Goal: Task Accomplishment & Management: Manage account settings

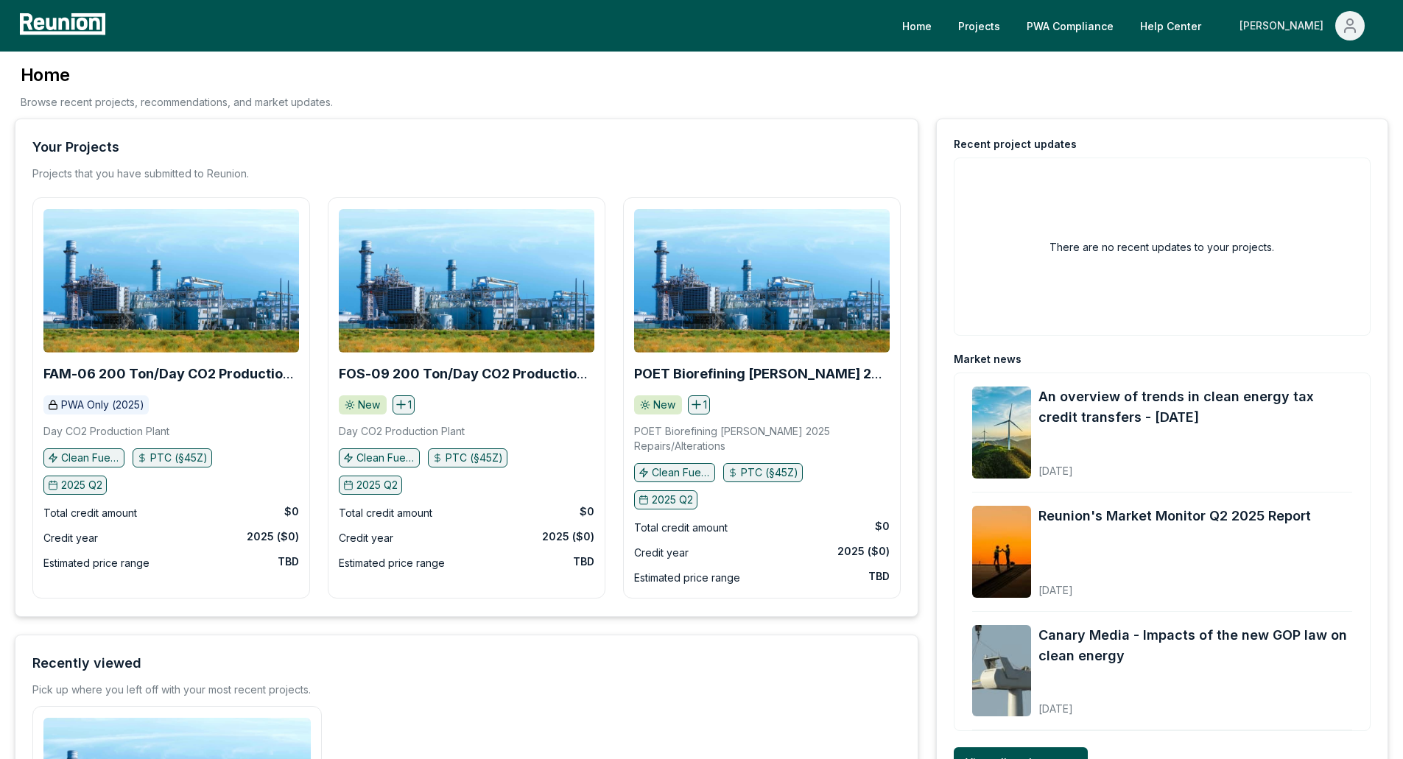
click at [1309, 24] on div "[PERSON_NAME]" at bounding box center [1284, 25] width 90 height 29
click at [1311, 71] on p "My Account" at bounding box center [1319, 80] width 57 height 18
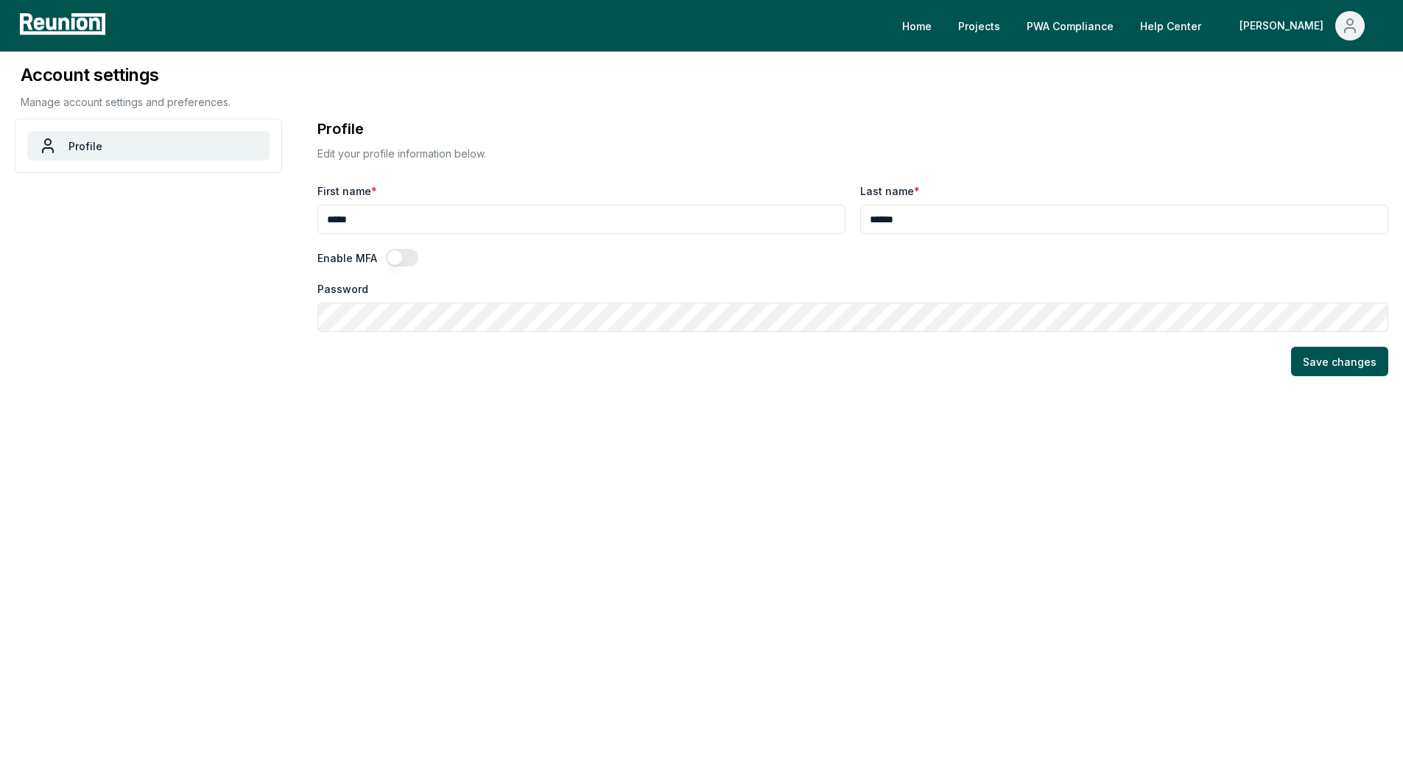
type input "**********"
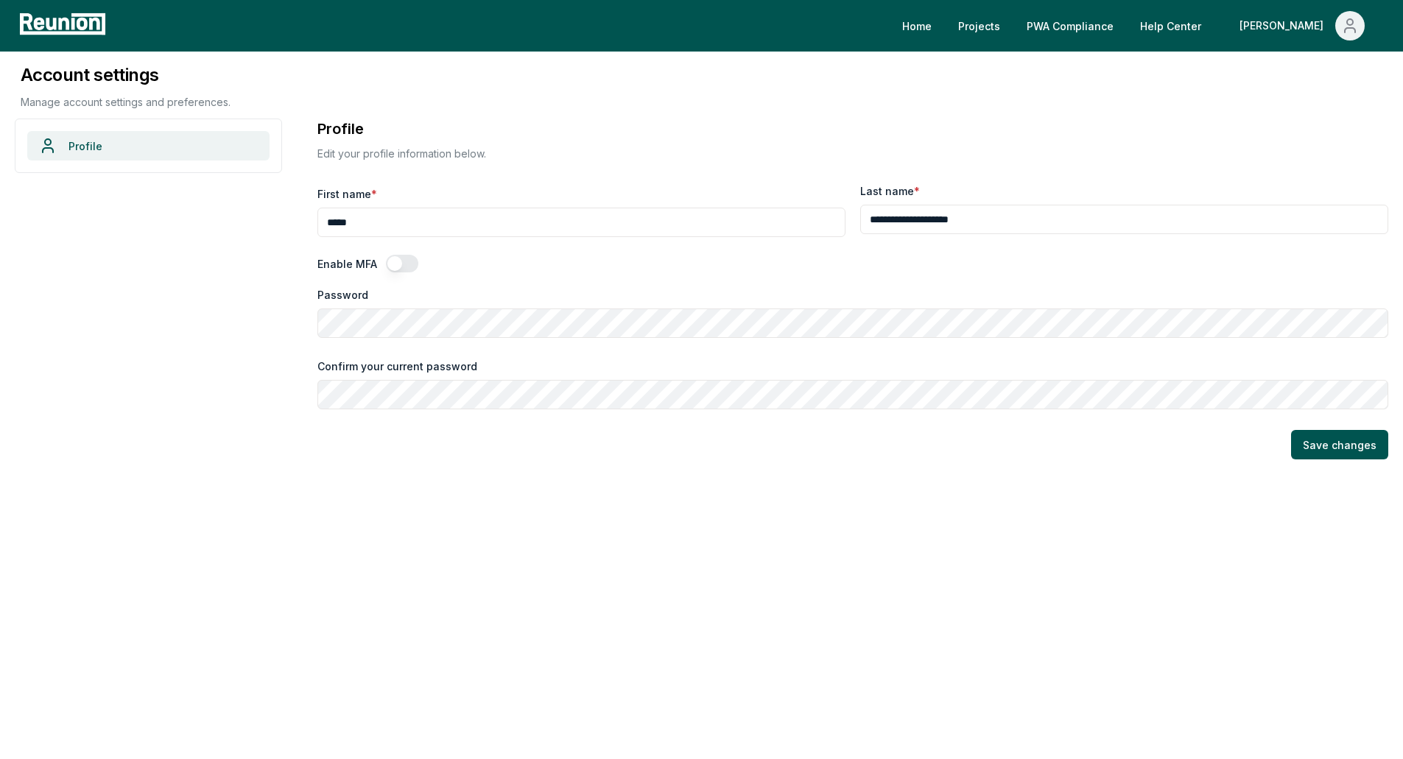
click at [107, 150] on link "Profile" at bounding box center [148, 145] width 242 height 29
click at [948, 21] on div "Home Projects PWA Compliance Help Center Scott" at bounding box center [748, 25] width 1277 height 29
click at [943, 25] on link "Home" at bounding box center [916, 25] width 53 height 29
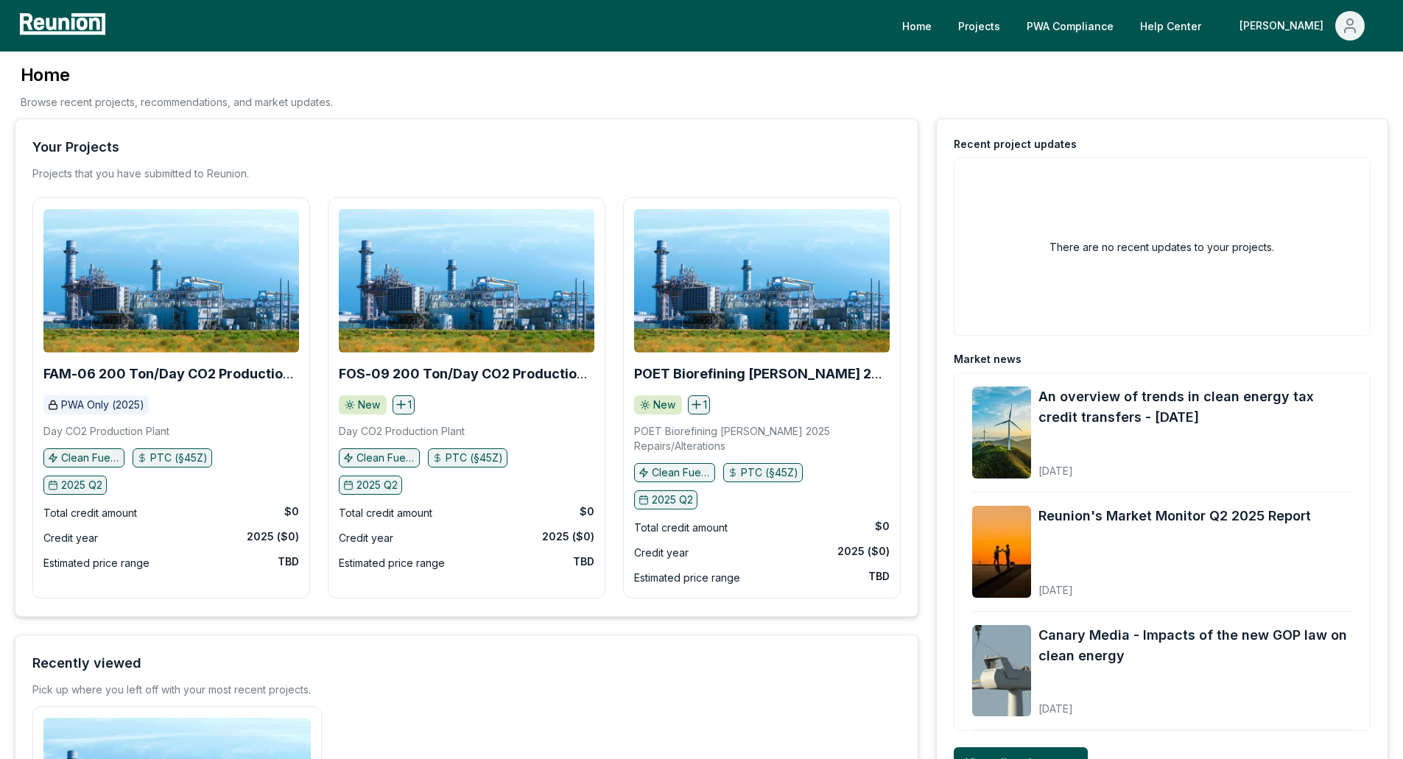
click at [52, 27] on icon at bounding box center [51, 24] width 10 height 13
click at [1310, 25] on div "[PERSON_NAME]" at bounding box center [1284, 25] width 90 height 29
click at [1006, 26] on link "Projects" at bounding box center [973, 25] width 66 height 29
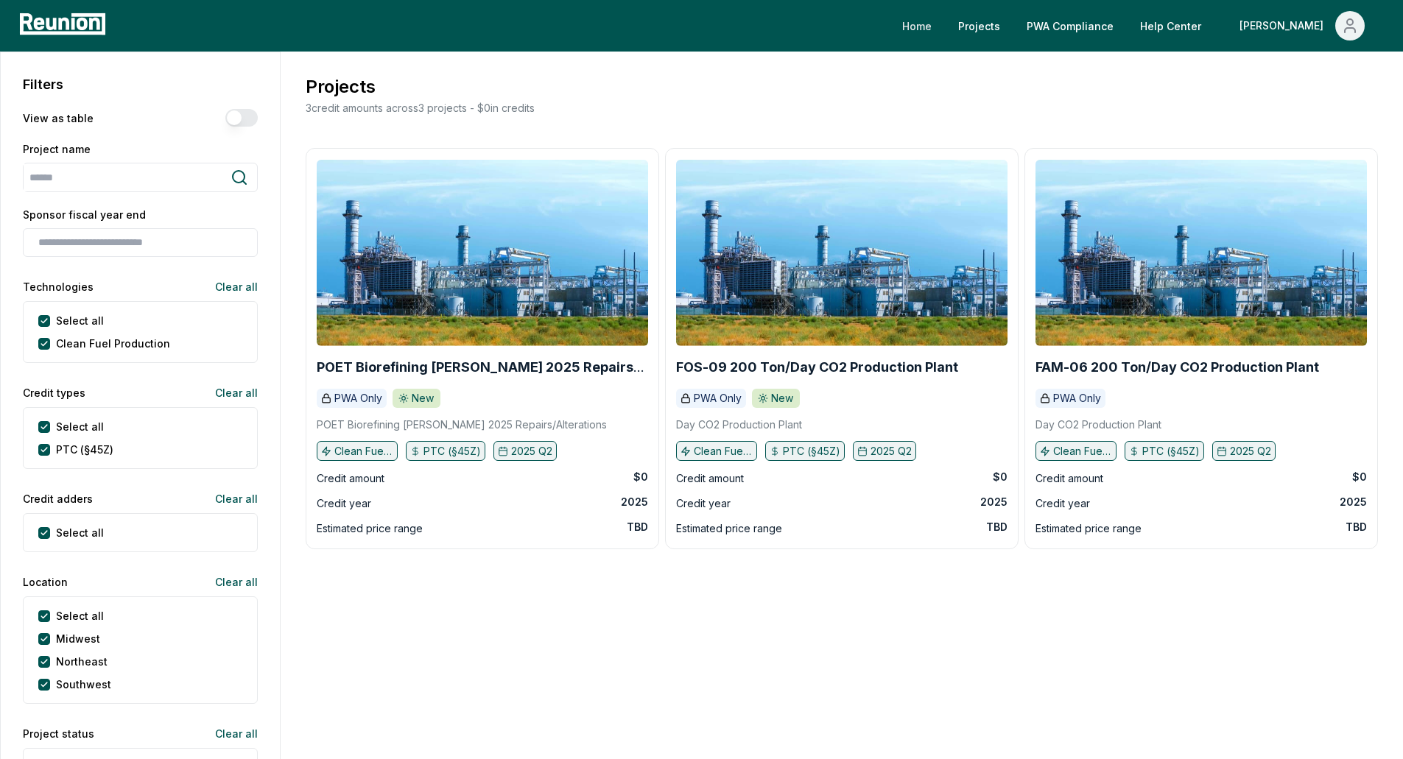
click at [943, 22] on link "Home" at bounding box center [916, 25] width 53 height 29
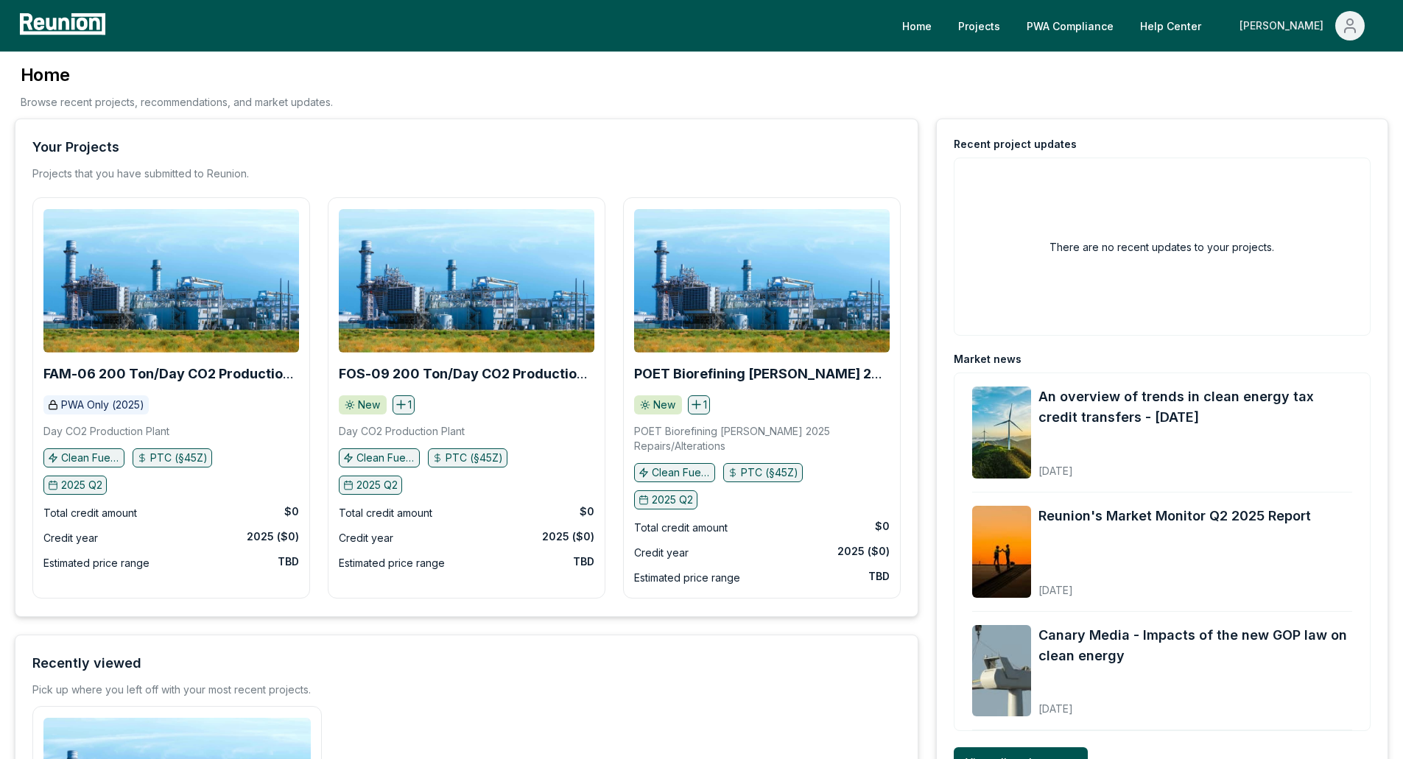
click at [1339, 15] on span "Main" at bounding box center [1349, 25] width 29 height 29
click at [1314, 86] on p "My Account" at bounding box center [1319, 80] width 57 height 18
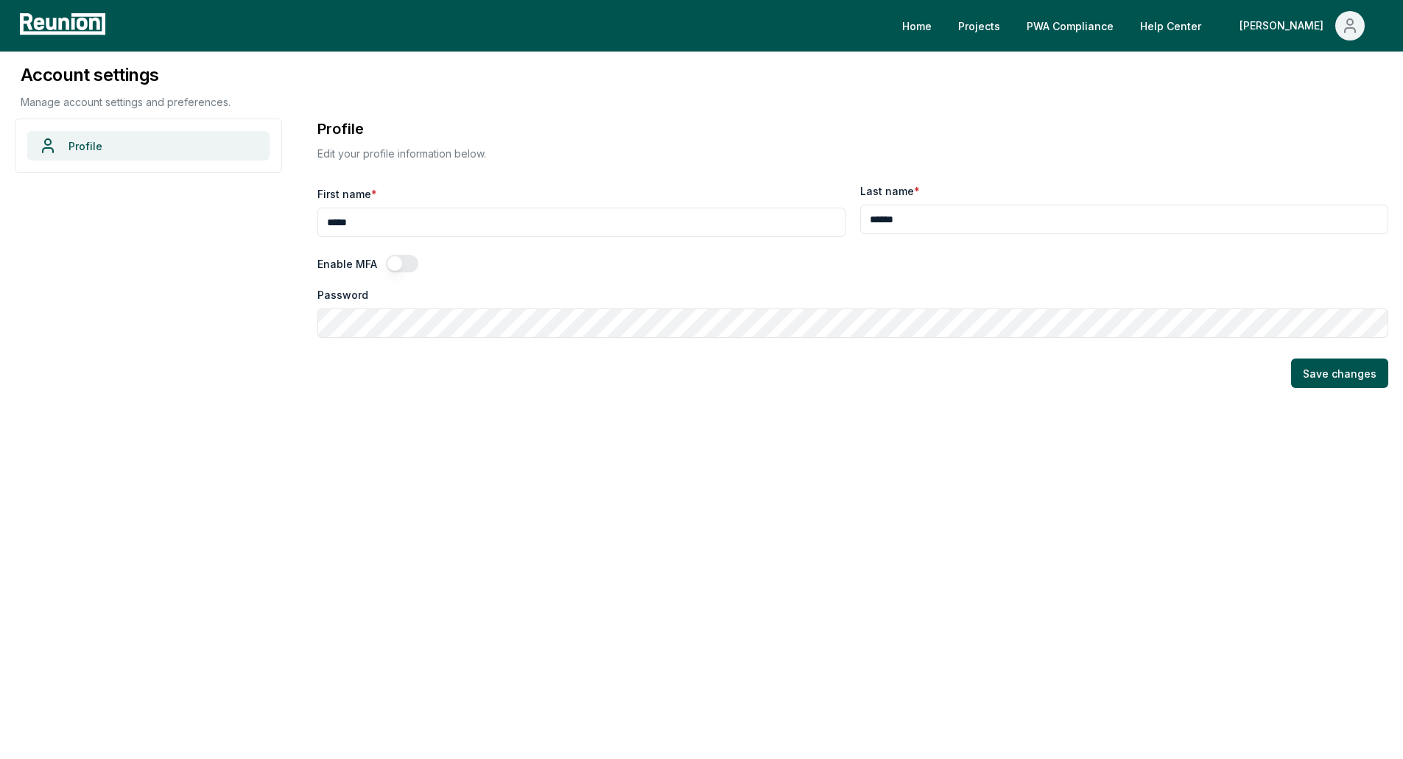
click at [110, 149] on link "Profile" at bounding box center [148, 145] width 242 height 29
click at [73, 142] on link "Profile" at bounding box center [148, 145] width 242 height 29
click at [74, 146] on link "Profile" at bounding box center [148, 145] width 242 height 29
click at [1213, 28] on link "Help Center" at bounding box center [1170, 25] width 85 height 29
click at [943, 26] on link "Home" at bounding box center [916, 25] width 53 height 29
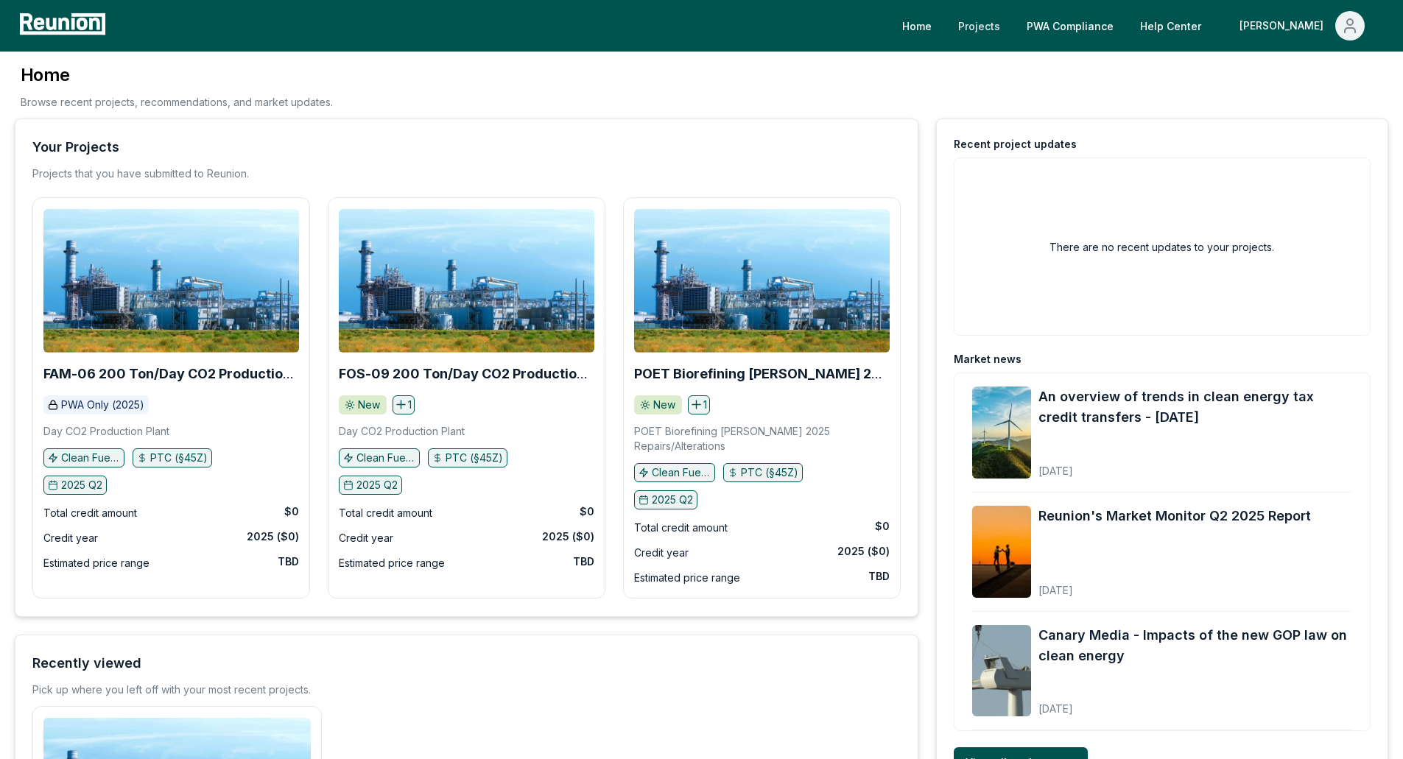
click at [1012, 20] on link "Projects" at bounding box center [979, 25] width 66 height 29
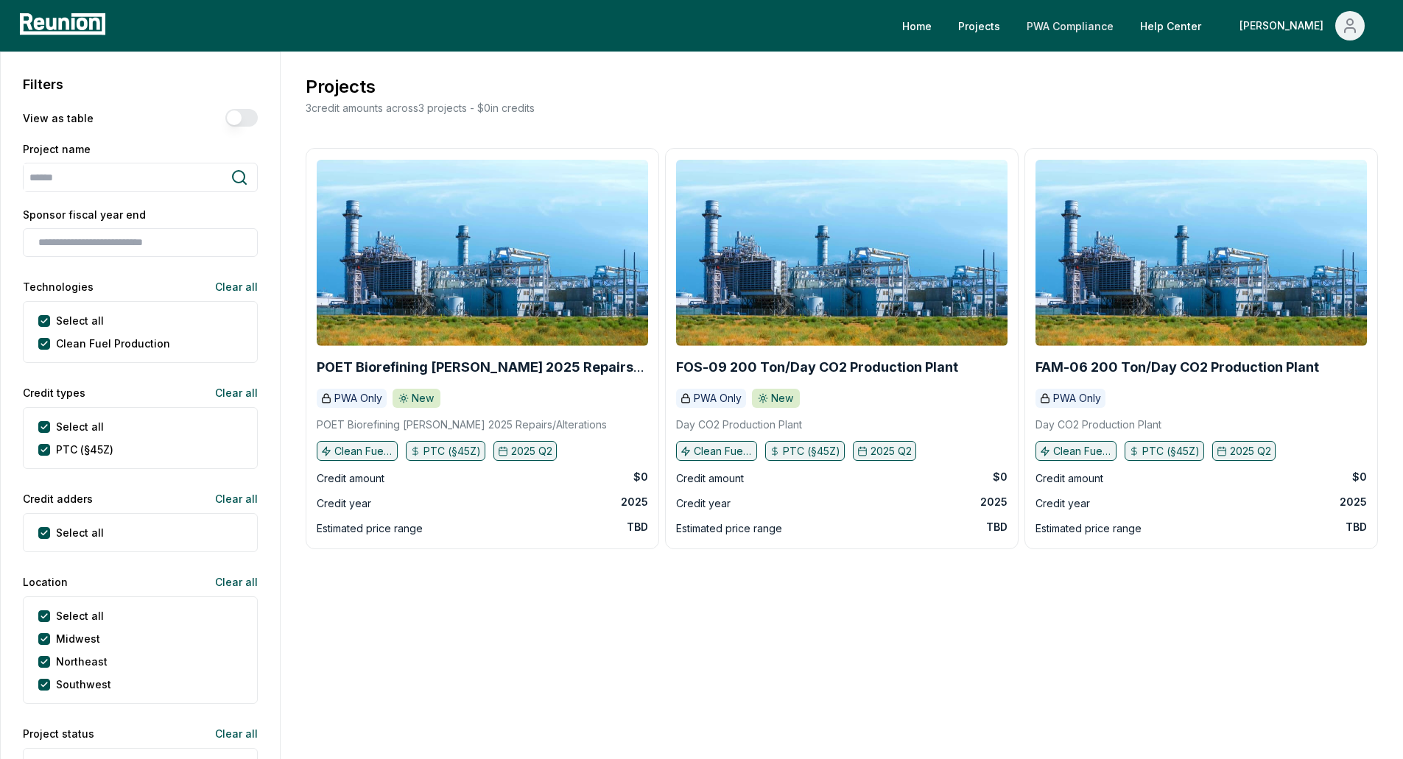
click at [1114, 30] on link "PWA Compliance" at bounding box center [1070, 25] width 110 height 29
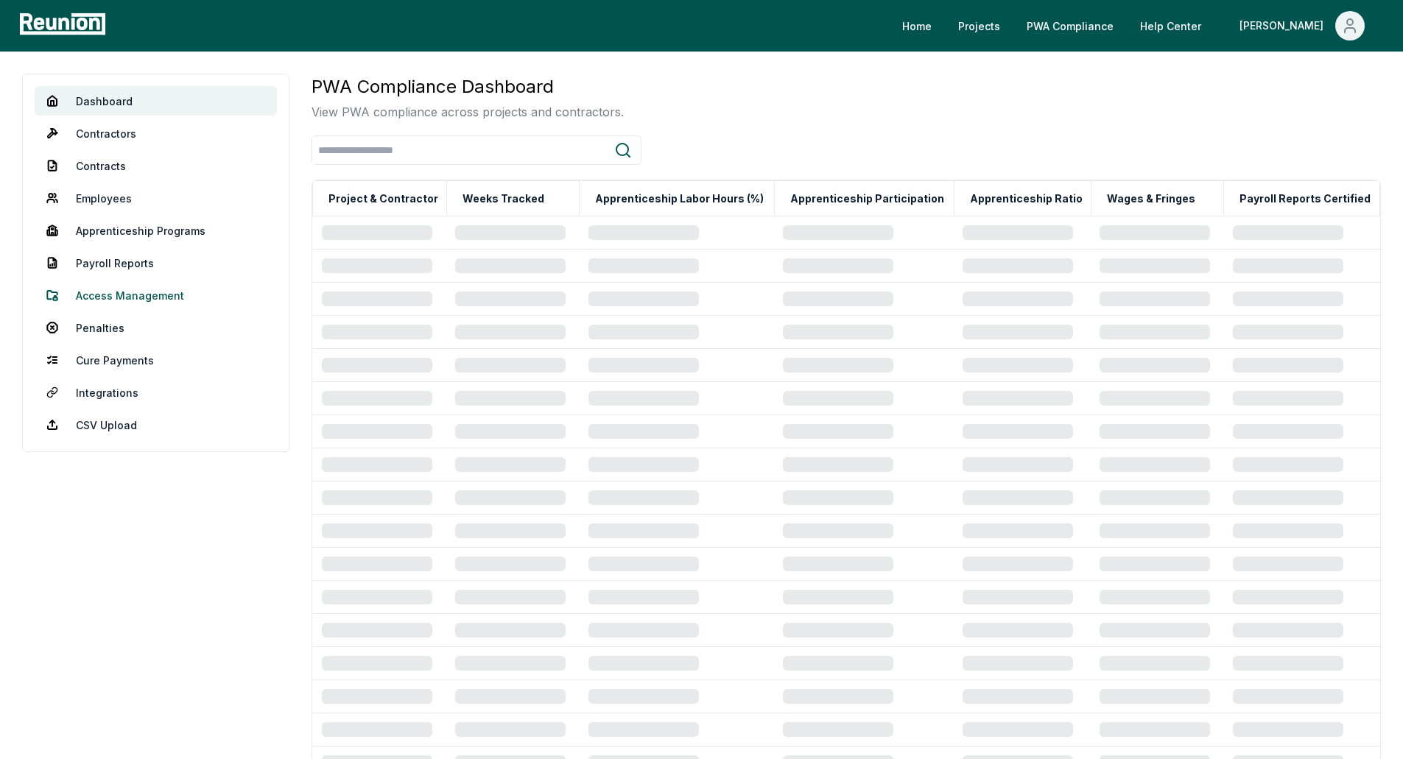
click at [102, 299] on link "Access Management" at bounding box center [156, 295] width 242 height 29
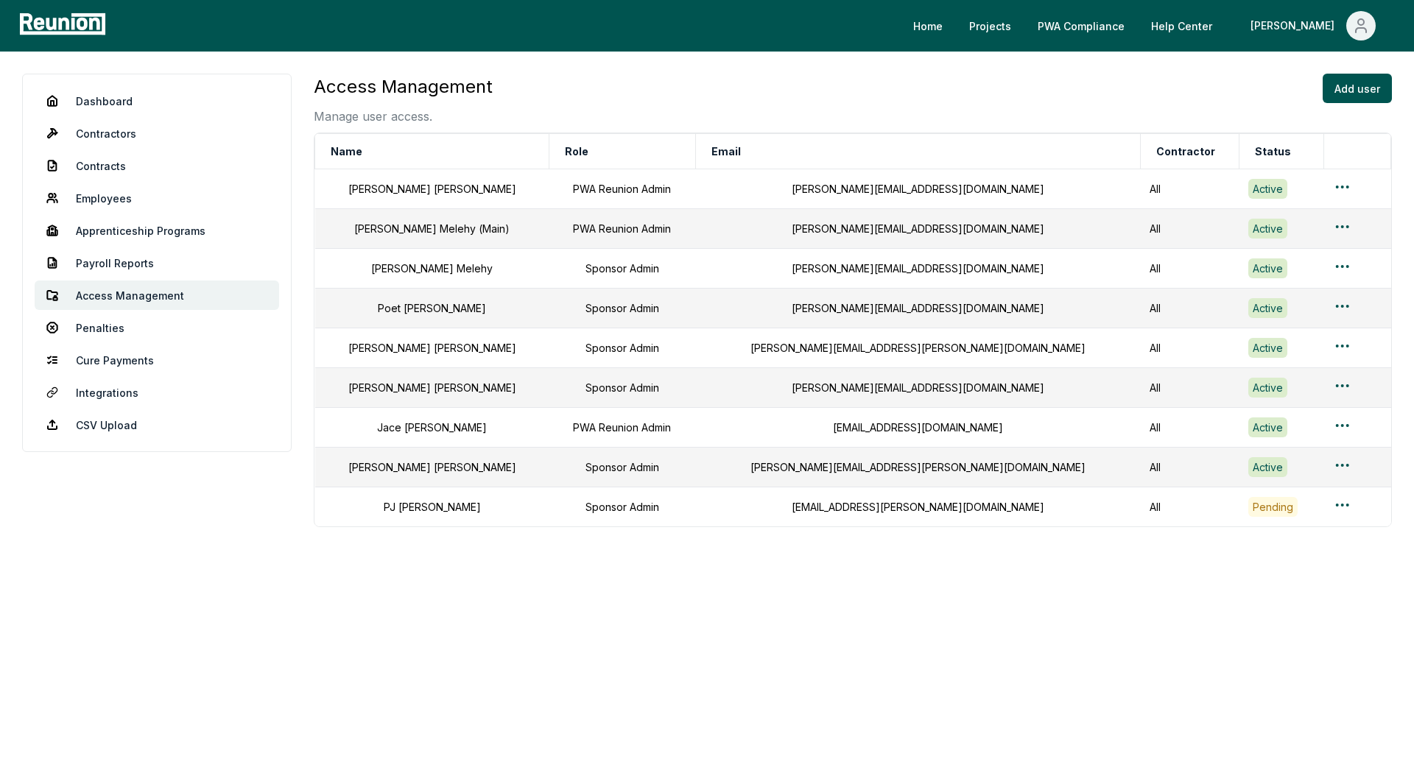
click at [1303, 463] on html "Please visit us on your desktop We're working on making our marketplace mobile-…" at bounding box center [707, 379] width 1414 height 759
click at [1301, 517] on div "Edit user" at bounding box center [1312, 524] width 140 height 24
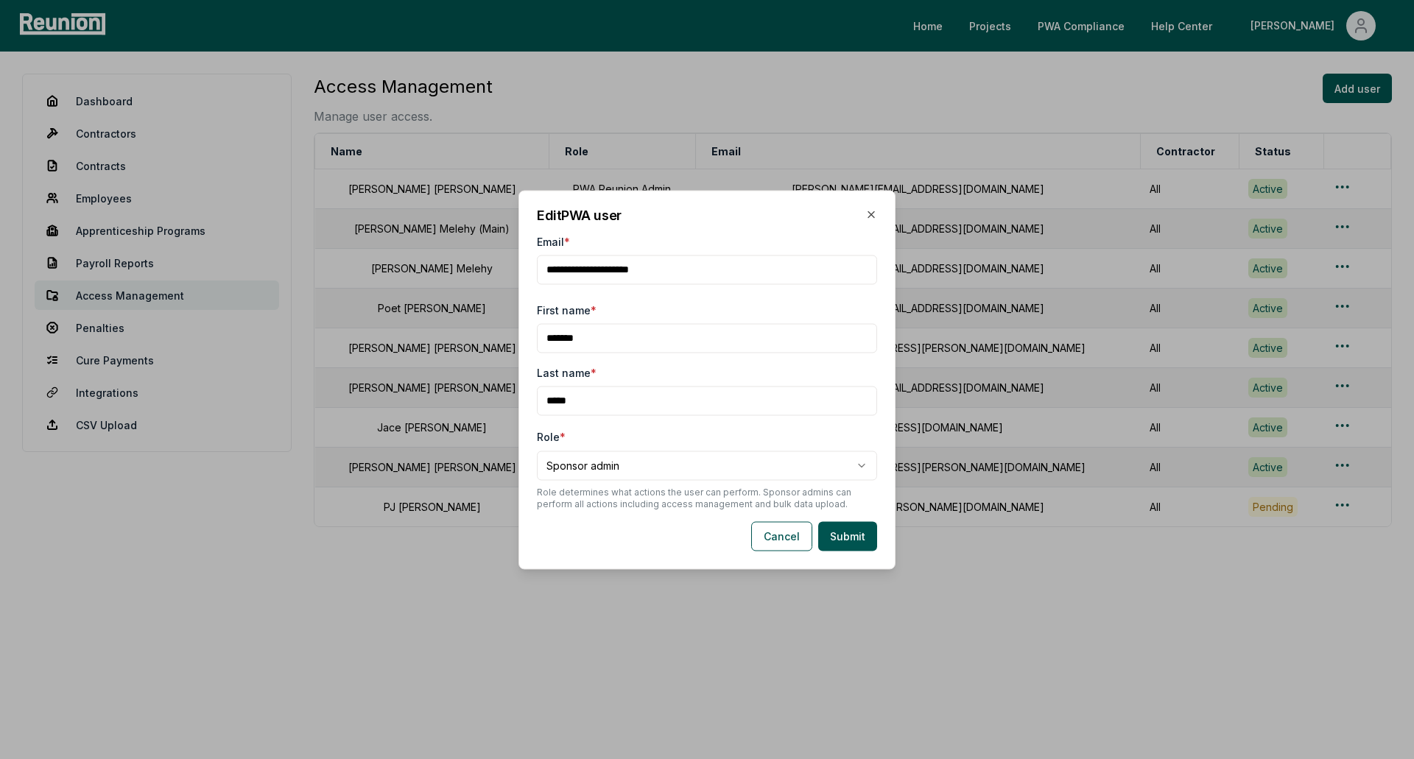
click at [649, 478] on body "Please visit us on your desktop We're working on making our marketplace mobile-…" at bounding box center [707, 379] width 1414 height 759
click at [641, 530] on div "Cancel Submit" at bounding box center [707, 535] width 340 height 29
click at [789, 537] on button "Cancel" at bounding box center [781, 535] width 61 height 29
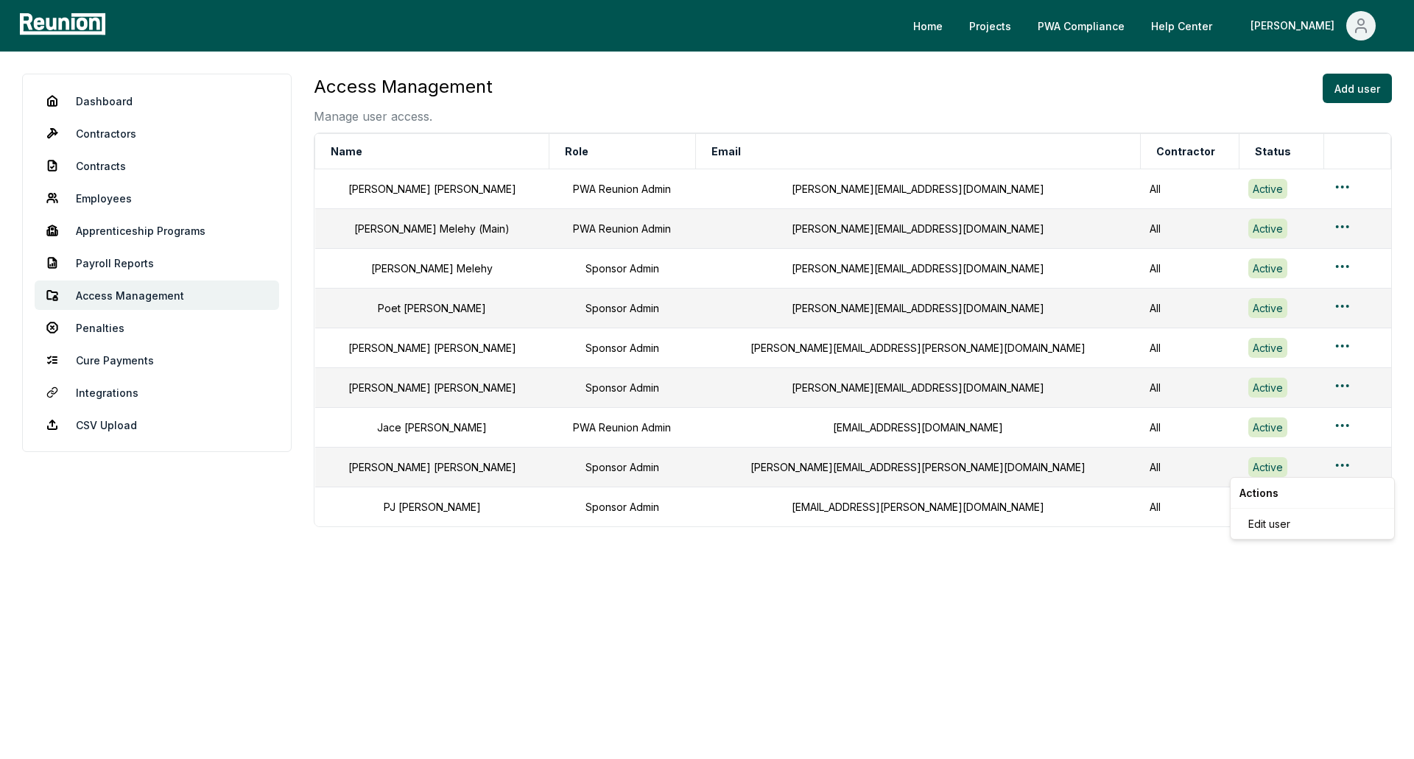
click at [1305, 465] on html "Please visit us on your desktop We're working on making our marketplace mobile-…" at bounding box center [707, 379] width 1414 height 759
click at [1269, 532] on div "Edit user" at bounding box center [1312, 524] width 140 height 24
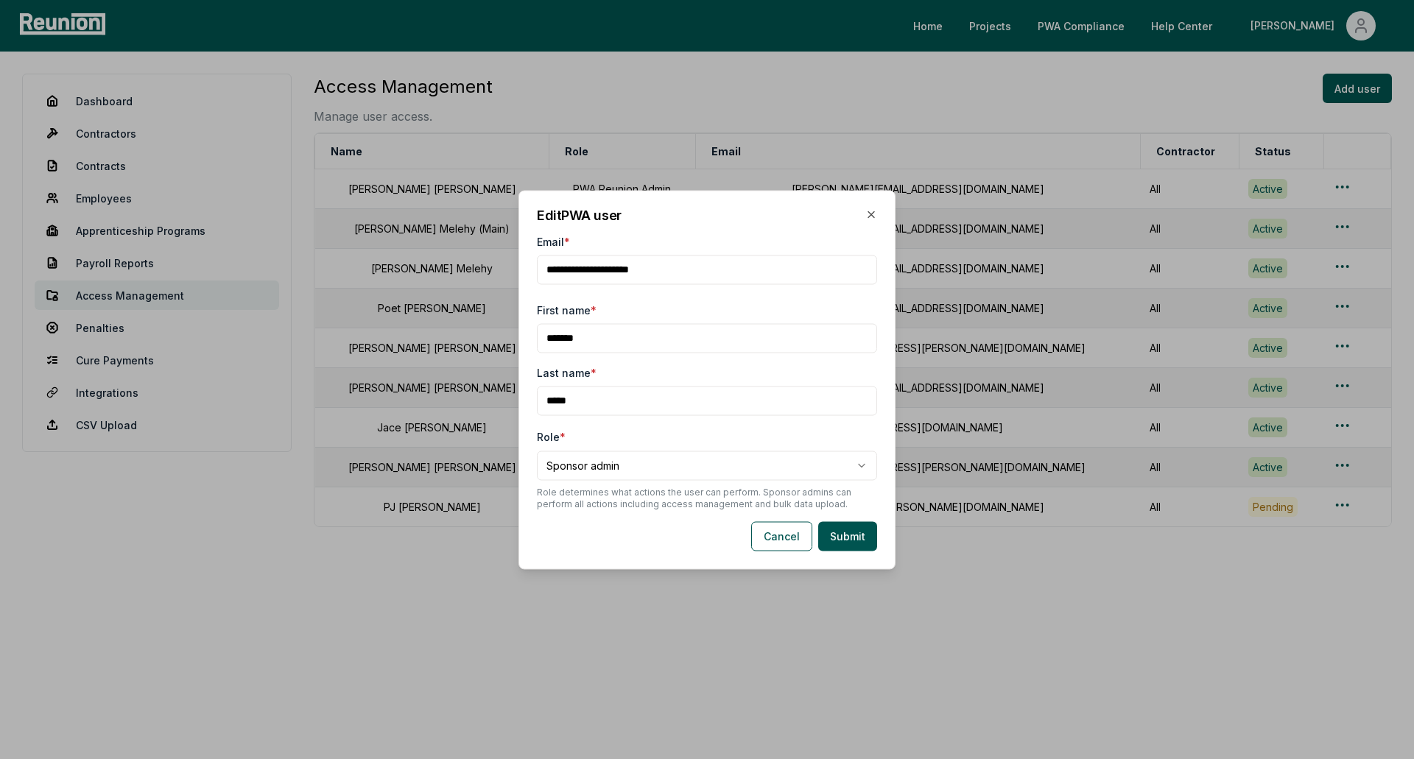
click at [741, 460] on body "Please visit us on your desktop We're working on making our marketplace mobile-…" at bounding box center [707, 379] width 1414 height 759
click at [736, 439] on body "Please visit us on your desktop We're working on making our marketplace mobile-…" at bounding box center [707, 379] width 1414 height 759
click at [792, 543] on button "Cancel" at bounding box center [781, 535] width 61 height 29
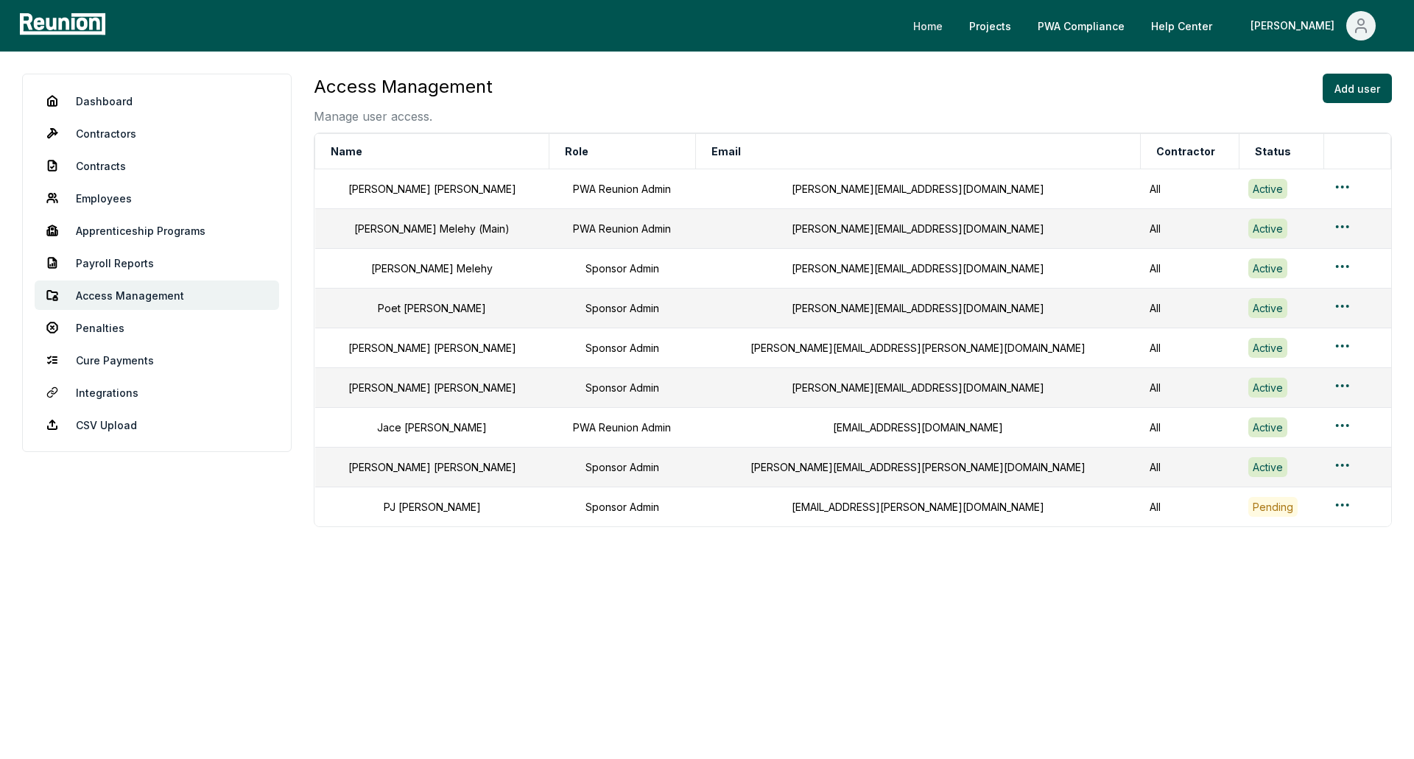
click at [954, 25] on link "Home" at bounding box center [927, 25] width 53 height 29
